Goal: Check status: Check status

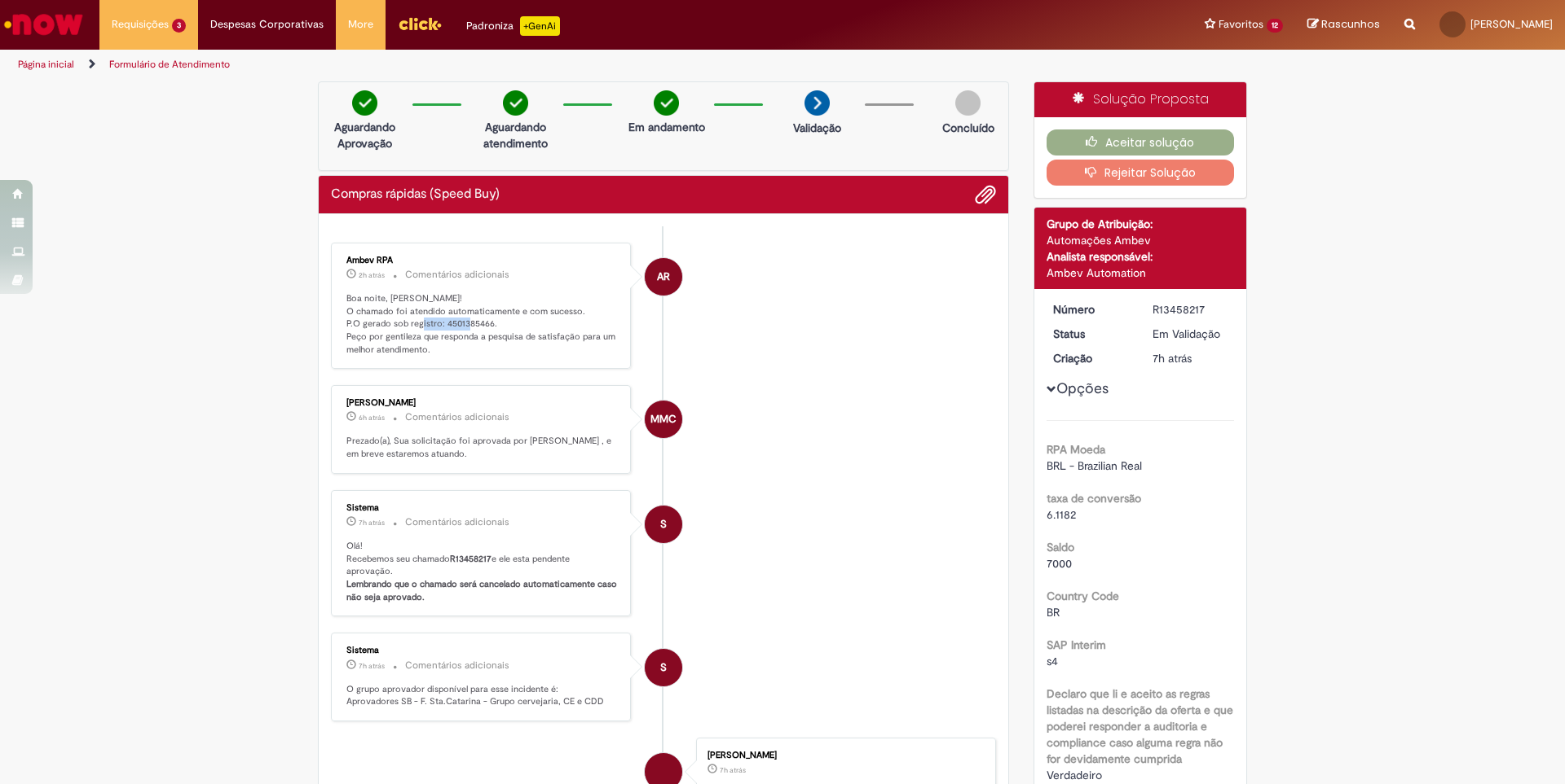
drag, startPoint x: 436, startPoint y: 324, endPoint x: 498, endPoint y: 325, distance: 62.0
click at [498, 325] on p "Boa noite, Emerson! O chamado foi atendido automaticamente e com sucesso. P.O g…" at bounding box center [481, 325] width 271 height 64
